Goal: Task Accomplishment & Management: Use online tool/utility

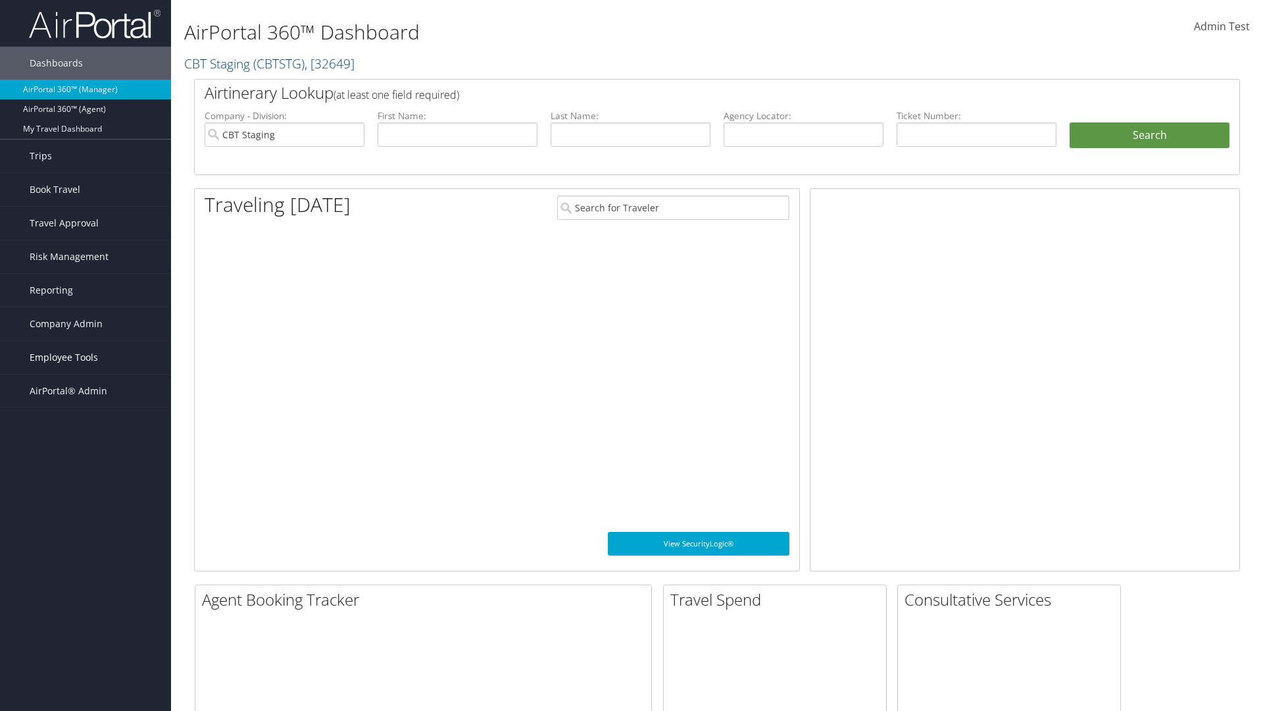
click at [86, 357] on span "Employee Tools" at bounding box center [64, 357] width 68 height 33
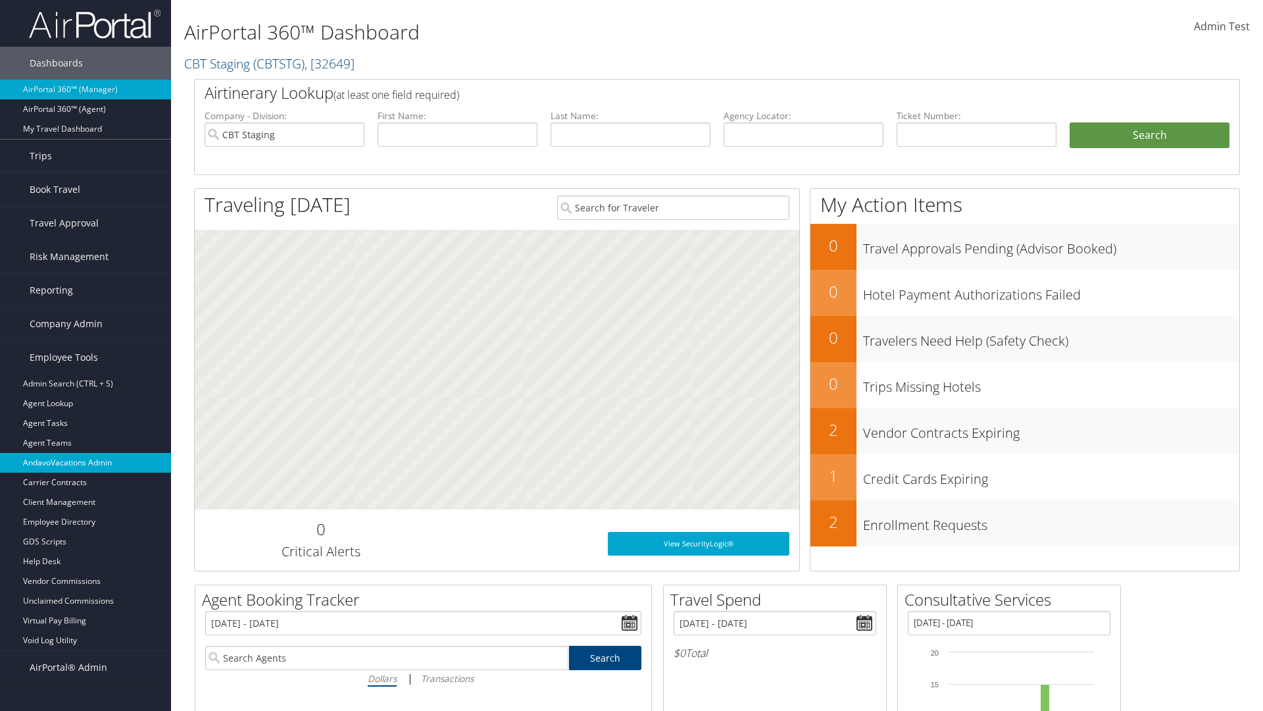
click at [86, 463] on link "AndavoVacations Admin" at bounding box center [85, 463] width 171 height 20
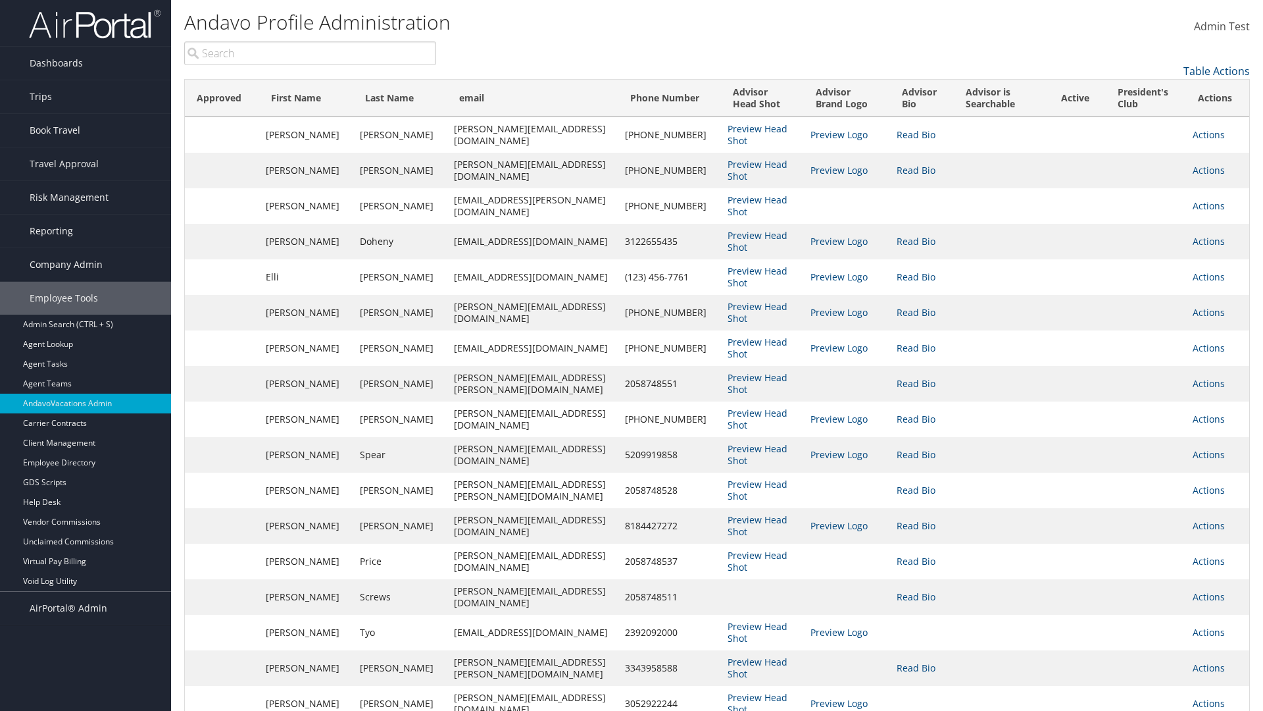
click at [310, 53] on input "search" at bounding box center [310, 53] width 252 height 24
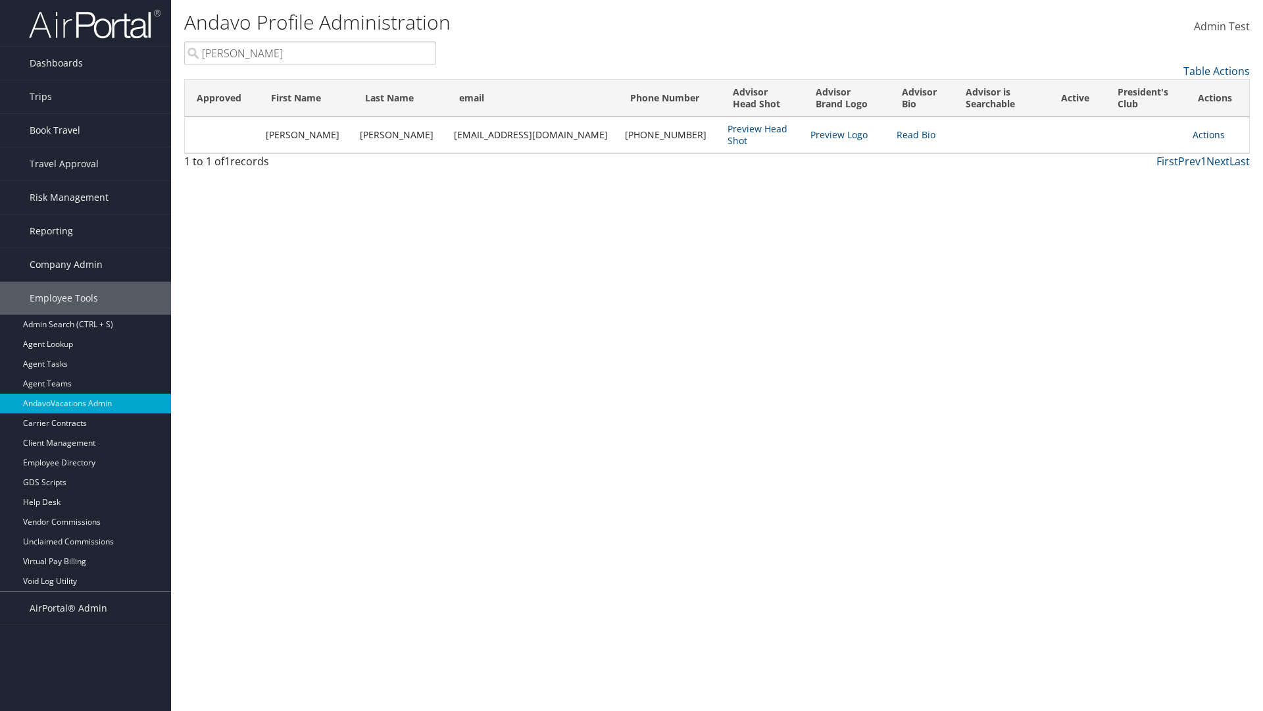
type input "[PERSON_NAME]"
click at [1202, 134] on link "Actions" at bounding box center [1209, 134] width 32 height 13
click at [1143, 243] on link "Add to President's Club" at bounding box center [1142, 243] width 143 height 22
